Goal: Communication & Community: Ask a question

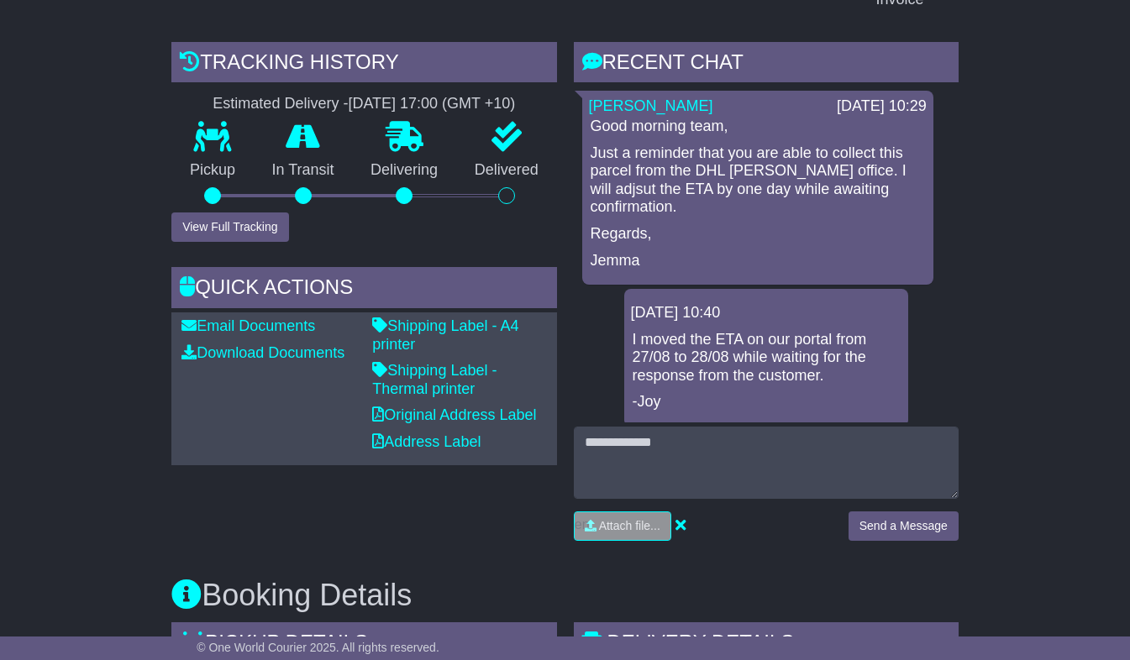
scroll to position [439, 0]
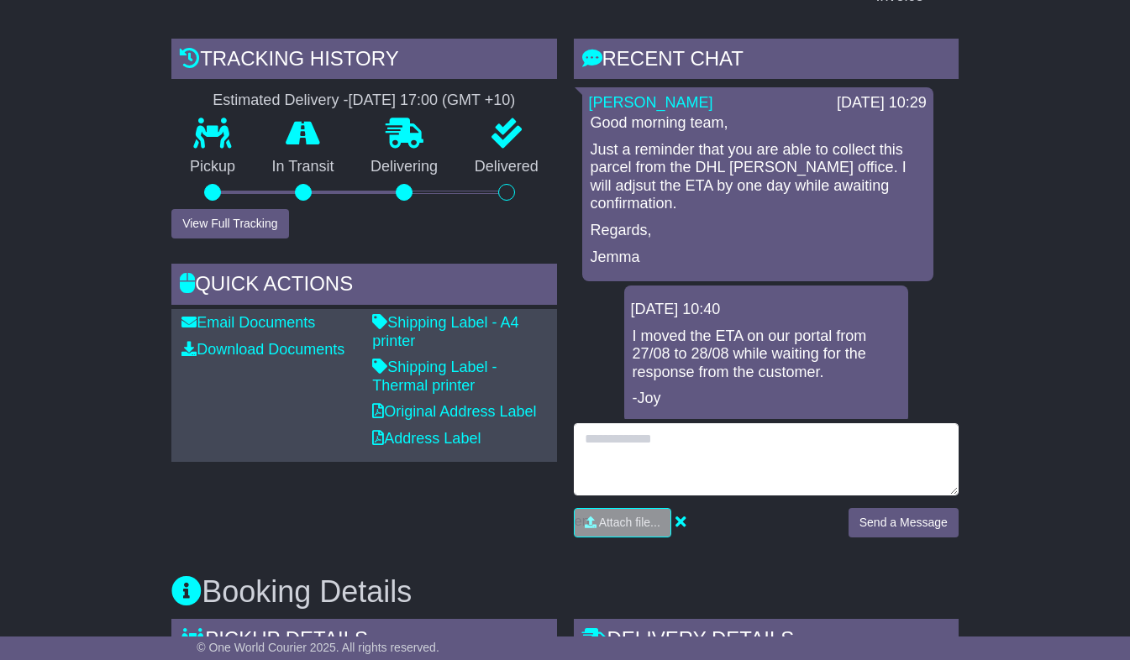
click at [704, 426] on textarea at bounding box center [766, 459] width 385 height 72
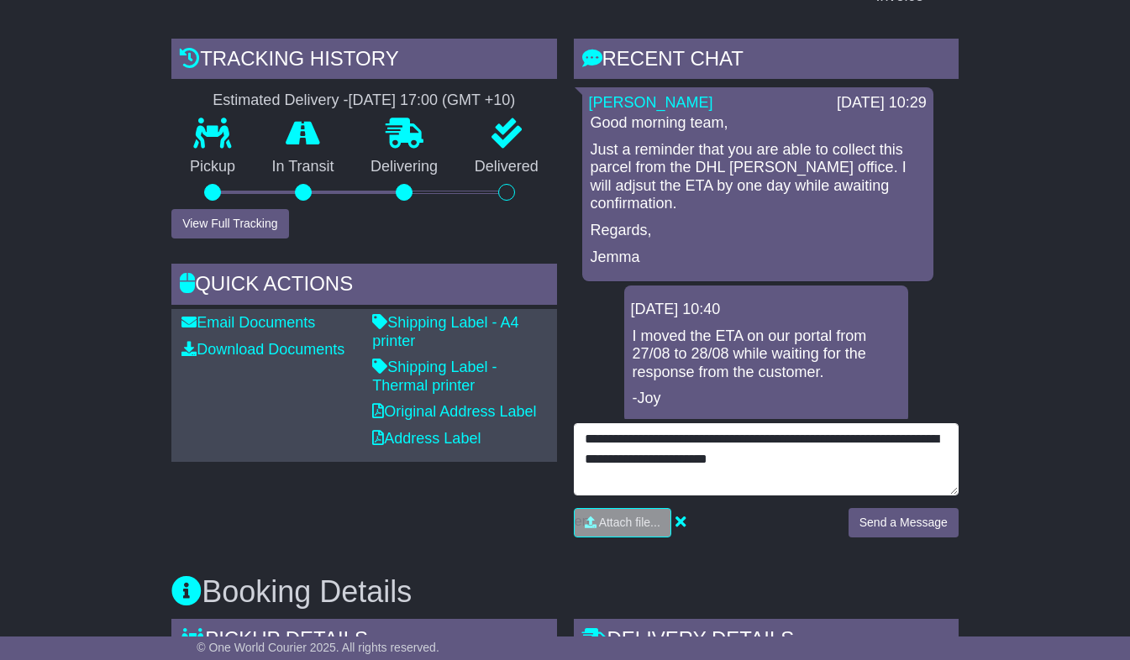
type textarea "**********"
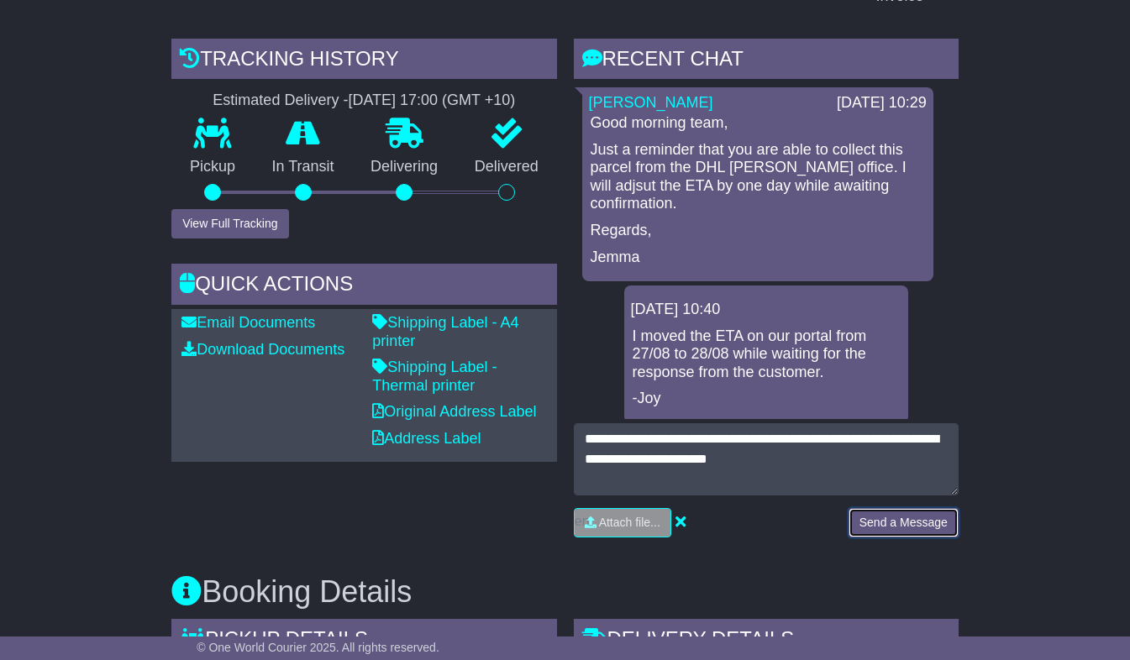
click at [870, 524] on button "Send a Message" at bounding box center [904, 522] width 110 height 29
